Goal: Communication & Community: Answer question/provide support

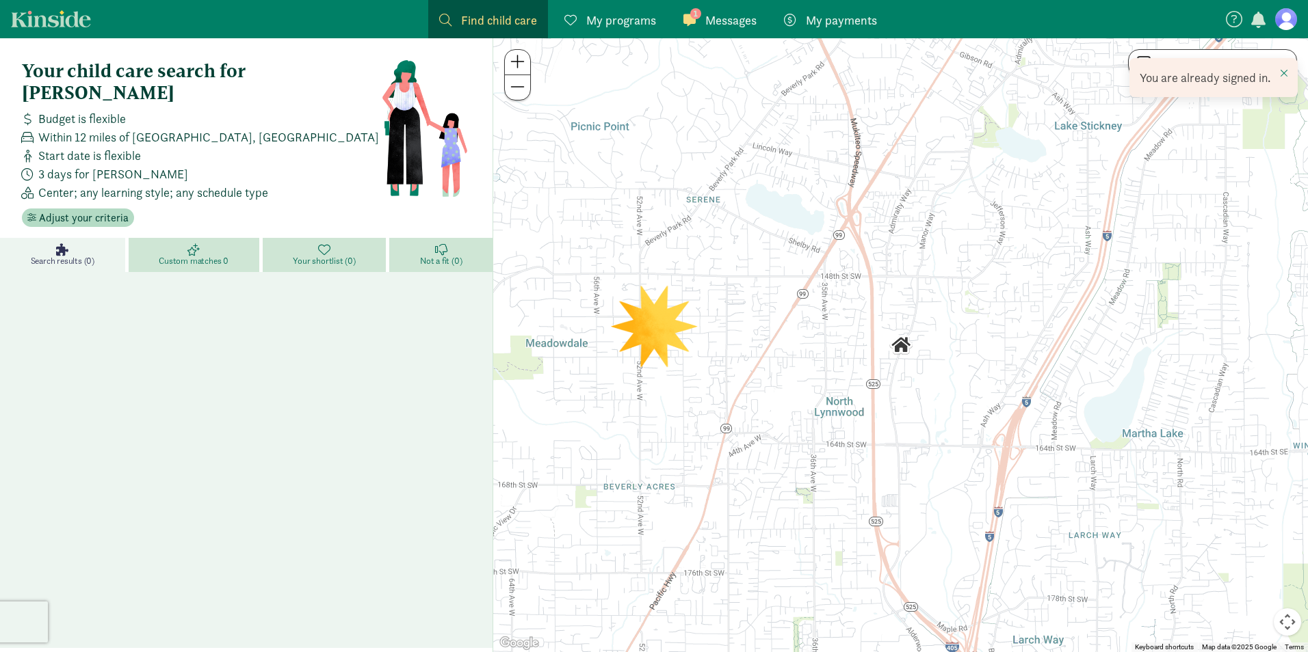
click at [727, 4] on link "1 Messages Messages" at bounding box center [719, 19] width 95 height 38
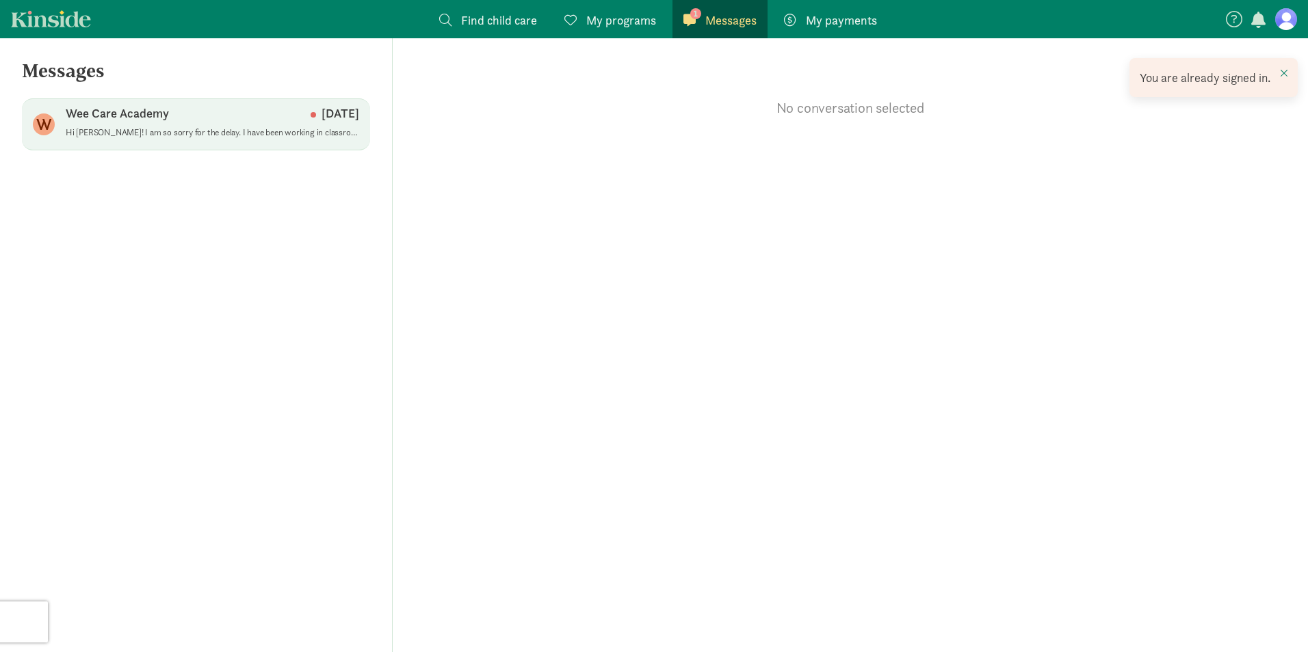
click at [217, 122] on div "Wee Care Academy [DATE]" at bounding box center [212, 116] width 293 height 22
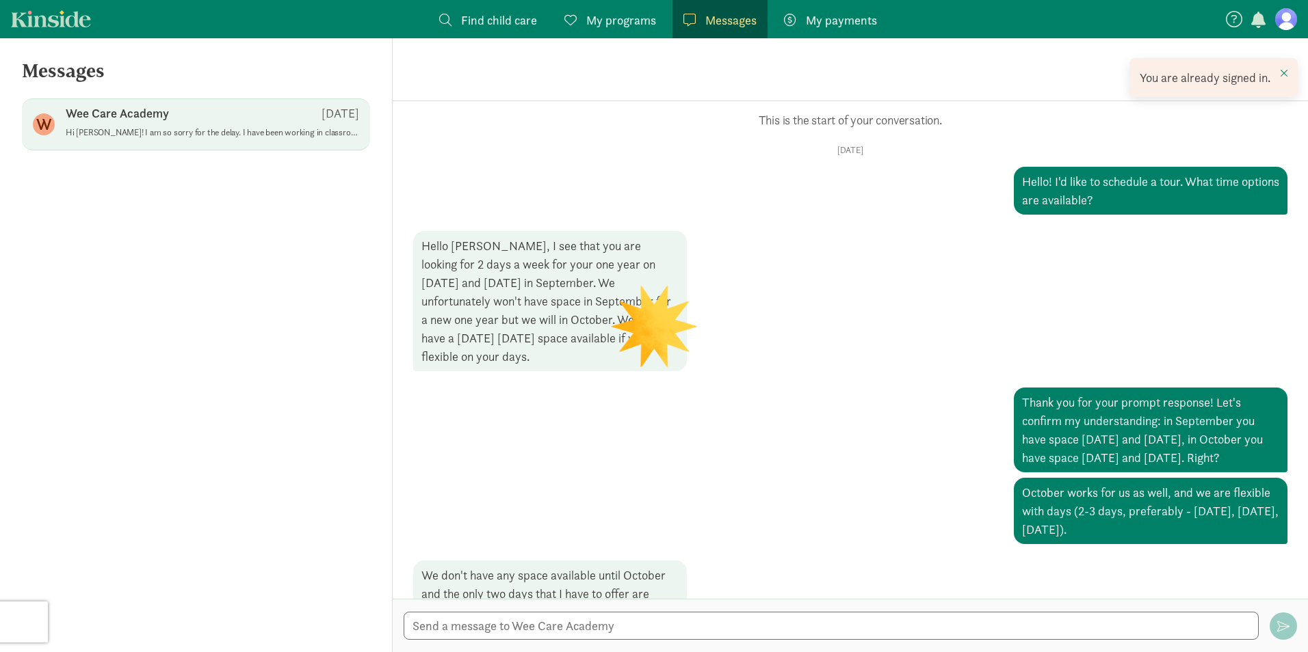
scroll to position [705, 0]
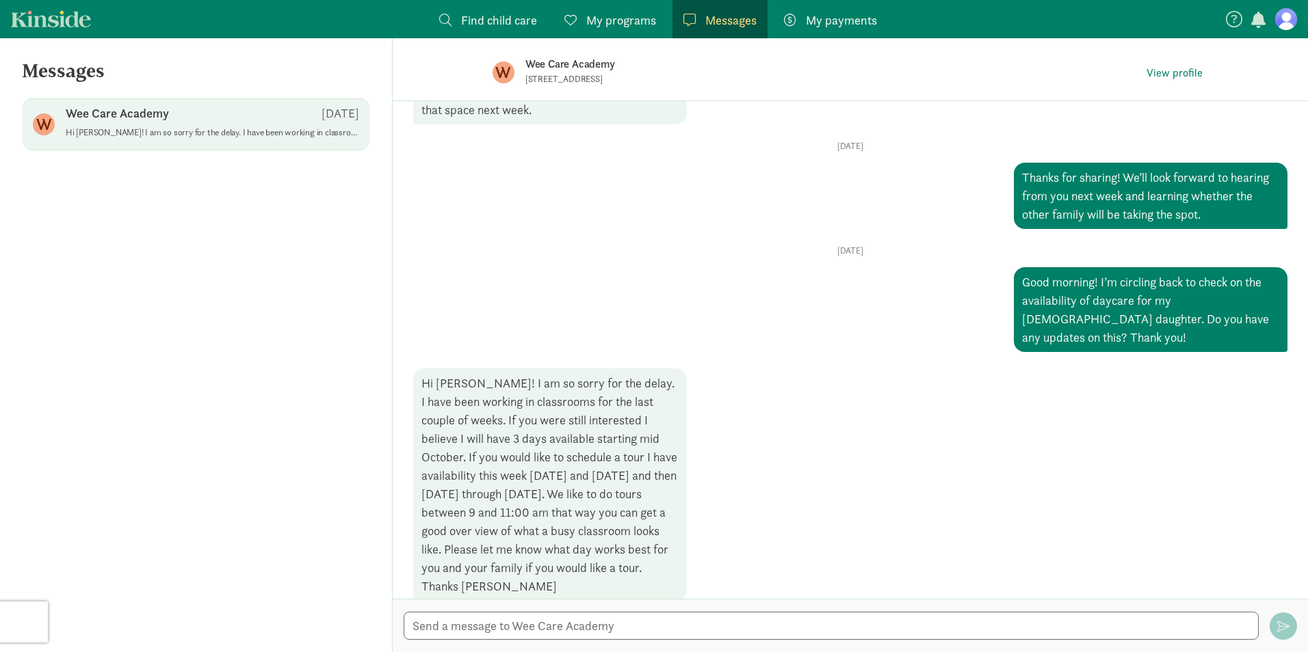
drag, startPoint x: 423, startPoint y: 356, endPoint x: 635, endPoint y: 585, distance: 311.2
click at [635, 585] on div "Opps, something went wrong :( Retry This is the start of your conversation. [DA…" at bounding box center [850, 350] width 915 height 498
copy div "Hi [PERSON_NAME]! I am so sorry for the delay. I have been working in classroom…"
click at [614, 497] on div "Hi [PERSON_NAME]! I am so sorry for the delay. I have been working in classroom…" at bounding box center [550, 485] width 274 height 233
click at [617, 483] on div "Hi [PERSON_NAME]! I am so sorry for the delay. I have been working in classroom…" at bounding box center [550, 485] width 274 height 233
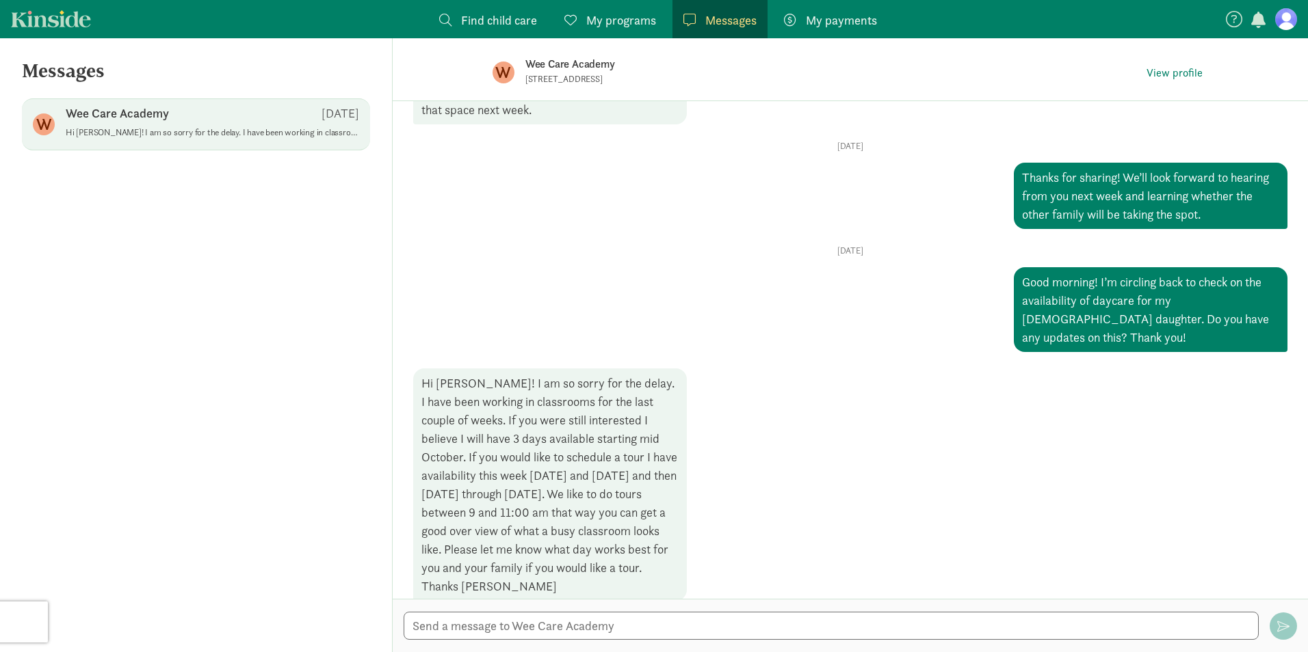
drag, startPoint x: 579, startPoint y: 454, endPoint x: 583, endPoint y: 447, distance: 8.0
click at [579, 453] on div "Hi [PERSON_NAME]! I am so sorry for the delay. I have been working in classroom…" at bounding box center [550, 485] width 274 height 233
click at [581, 442] on div "Hi [PERSON_NAME]! I am so sorry for the delay. I have been working in classroom…" at bounding box center [550, 485] width 274 height 233
drag, startPoint x: 581, startPoint y: 442, endPoint x: 510, endPoint y: 458, distance: 72.8
click at [510, 458] on div "Hi [PERSON_NAME]! I am so sorry for the delay. I have been working in classroom…" at bounding box center [550, 485] width 274 height 233
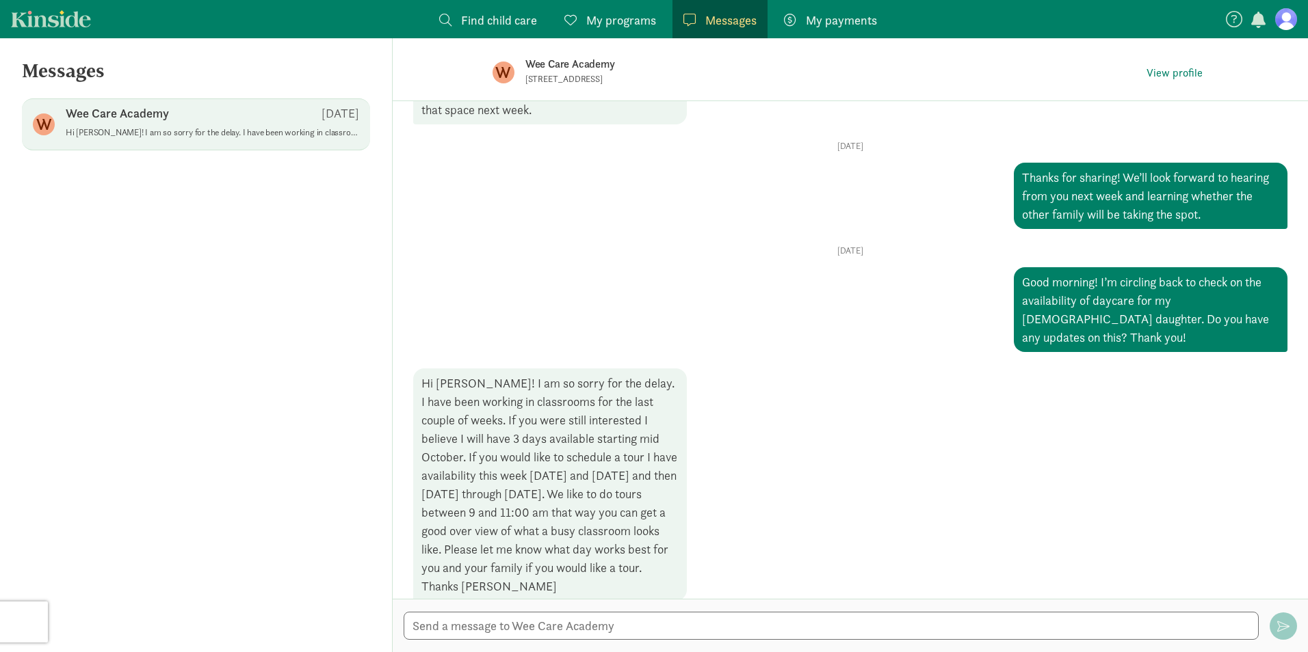
click at [568, 460] on div "Hi [PERSON_NAME]! I am so sorry for the delay. I have been working in classroom…" at bounding box center [550, 485] width 274 height 233
drag, startPoint x: 557, startPoint y: 455, endPoint x: 615, endPoint y: 456, distance: 58.1
click at [615, 456] on div "Hi [PERSON_NAME]! I am so sorry for the delay. I have been working in classroom…" at bounding box center [550, 485] width 274 height 233
drag, startPoint x: 437, startPoint y: 476, endPoint x: 431, endPoint y: 479, distance: 7.0
click at [431, 479] on div "Hi [PERSON_NAME]! I am so sorry for the delay. I have been working in classroom…" at bounding box center [550, 485] width 274 height 233
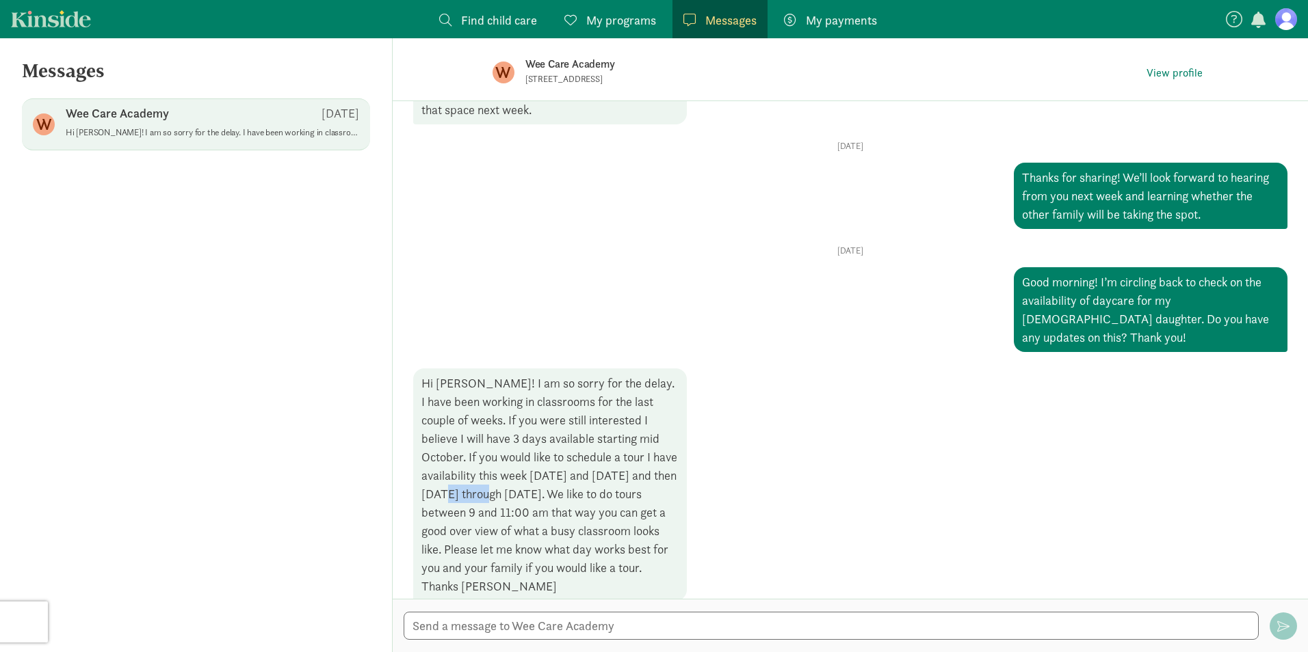
drag, startPoint x: 431, startPoint y: 479, endPoint x: 466, endPoint y: 477, distance: 35.7
click at [466, 477] on div "Hi [PERSON_NAME]! I am so sorry for the delay. I have been working in classroom…" at bounding box center [550, 485] width 274 height 233
drag, startPoint x: 515, startPoint y: 497, endPoint x: 572, endPoint y: 496, distance: 57.5
click at [572, 496] on div "Hi [PERSON_NAME]! I am so sorry for the delay. I have been working in classroom…" at bounding box center [550, 485] width 274 height 233
drag, startPoint x: 620, startPoint y: 475, endPoint x: 629, endPoint y: 568, distance: 94.2
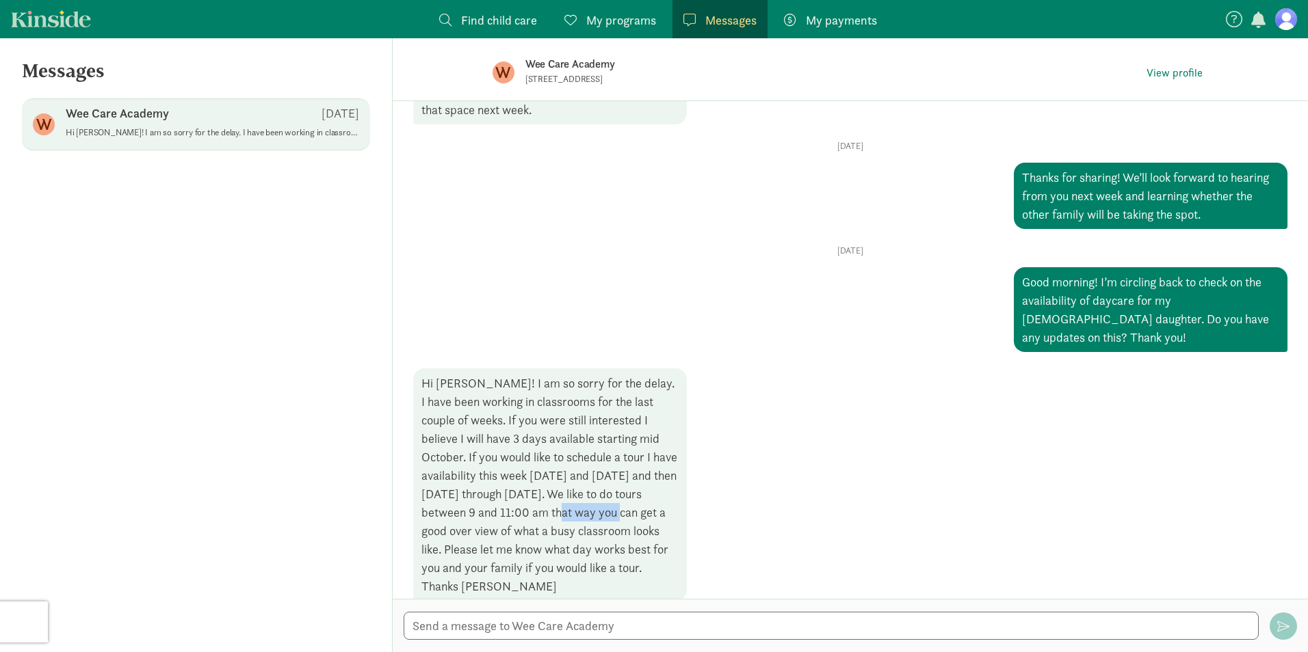
click at [629, 568] on div "Hi [PERSON_NAME]! I am so sorry for the delay. I have been working in classroom…" at bounding box center [550, 485] width 274 height 233
drag, startPoint x: 629, startPoint y: 568, endPoint x: 544, endPoint y: 505, distance: 106.6
click at [544, 505] on div "Hi [PERSON_NAME]! I am so sorry for the delay. I have been working in classroom…" at bounding box center [550, 485] width 274 height 233
click at [596, 485] on div "Hi [PERSON_NAME]! I am so sorry for the delay. I have been working in classroom…" at bounding box center [550, 485] width 274 height 233
click at [587, 626] on textarea at bounding box center [831, 626] width 855 height 28
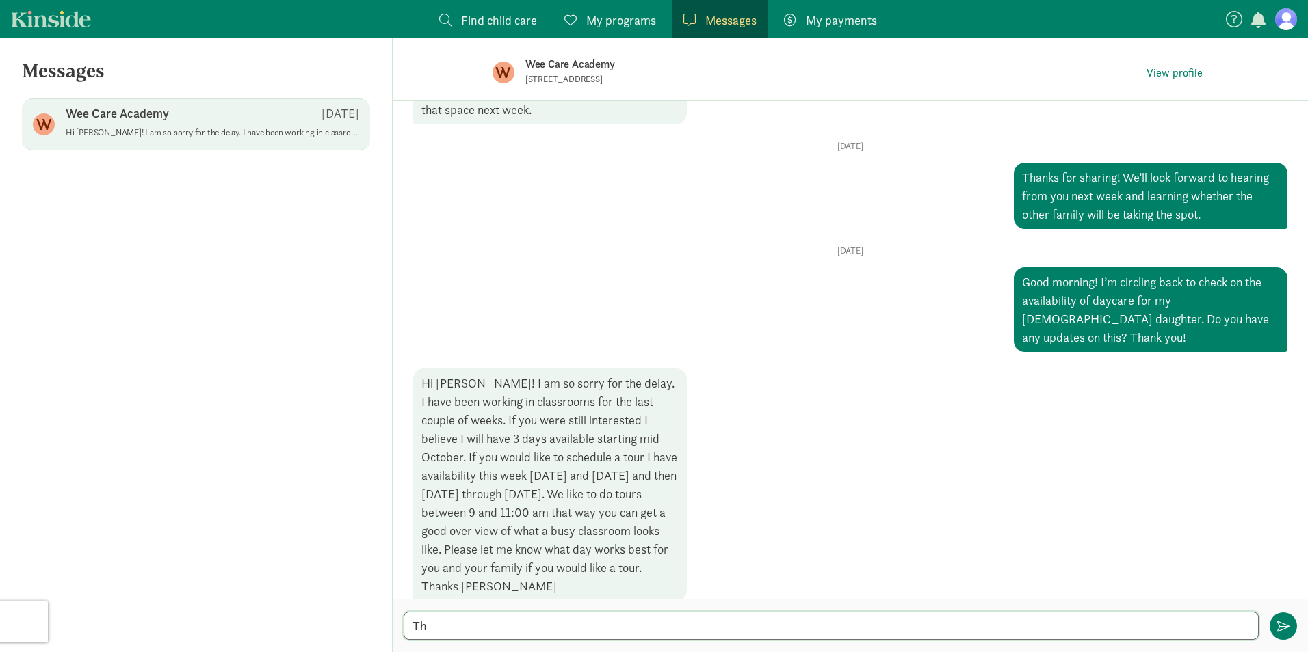
type textarea "Th"
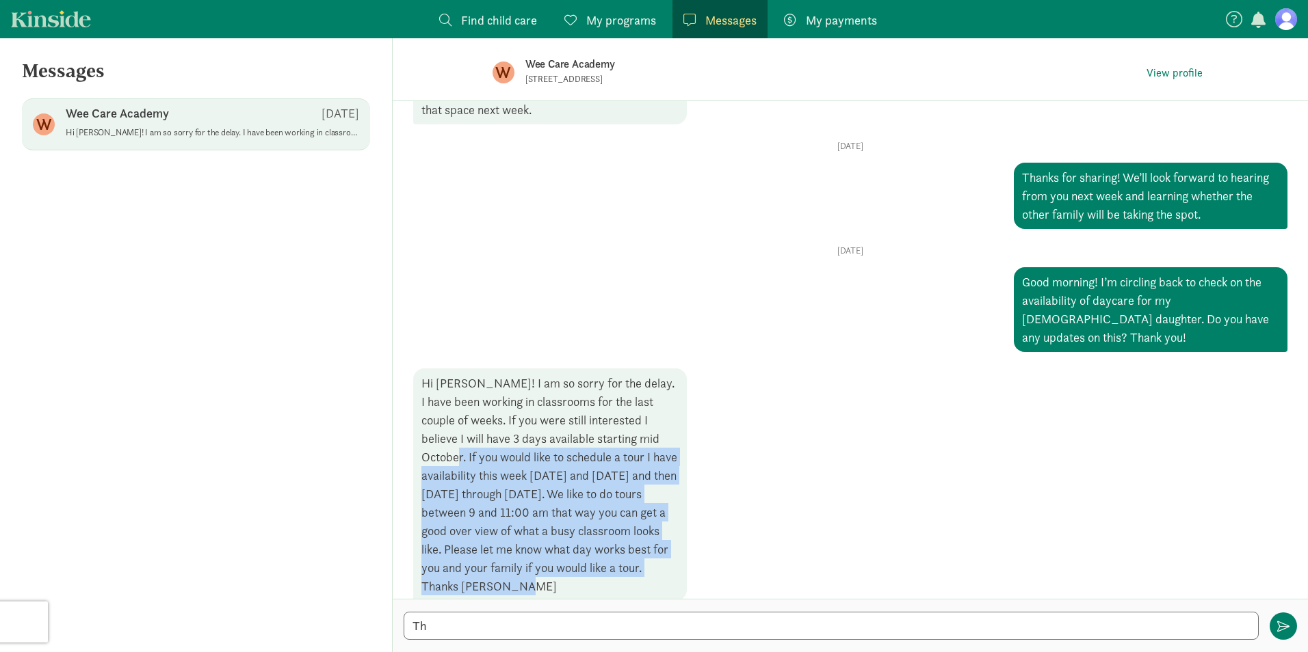
drag, startPoint x: 646, startPoint y: 417, endPoint x: 508, endPoint y: 562, distance: 199.8
click at [508, 562] on div "Hi [PERSON_NAME]! I am so sorry for the delay. I have been working in classroom…" at bounding box center [550, 485] width 274 height 233
copy div "If you would like to schedule a tour I have availability this week [DATE] and […"
